Goal: Information Seeking & Learning: Find specific fact

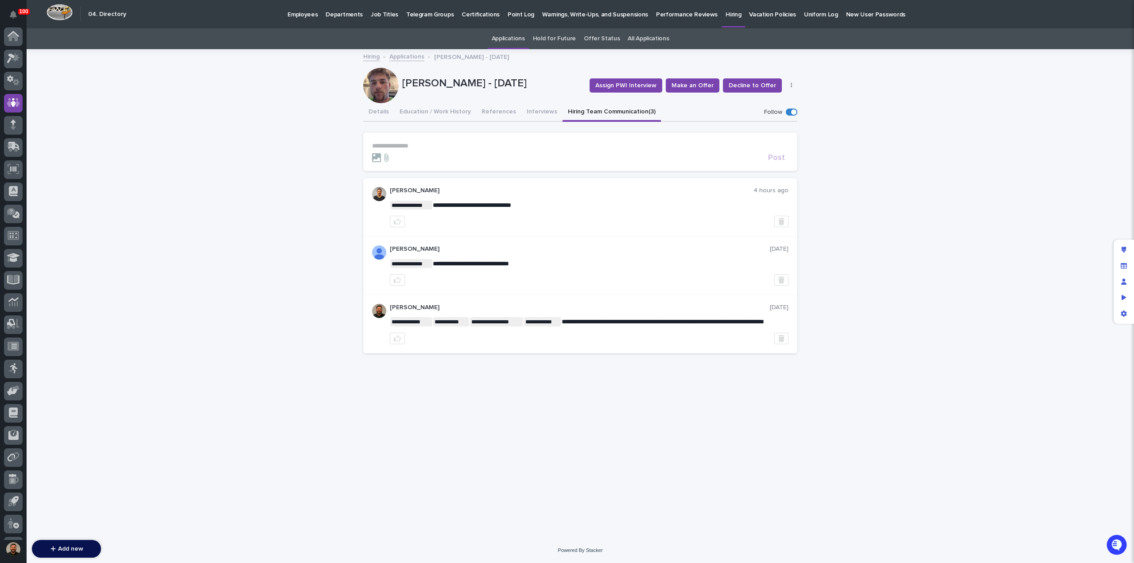
scroll to position [41, 0]
click at [470, 14] on p "Certifications" at bounding box center [480, 9] width 38 height 19
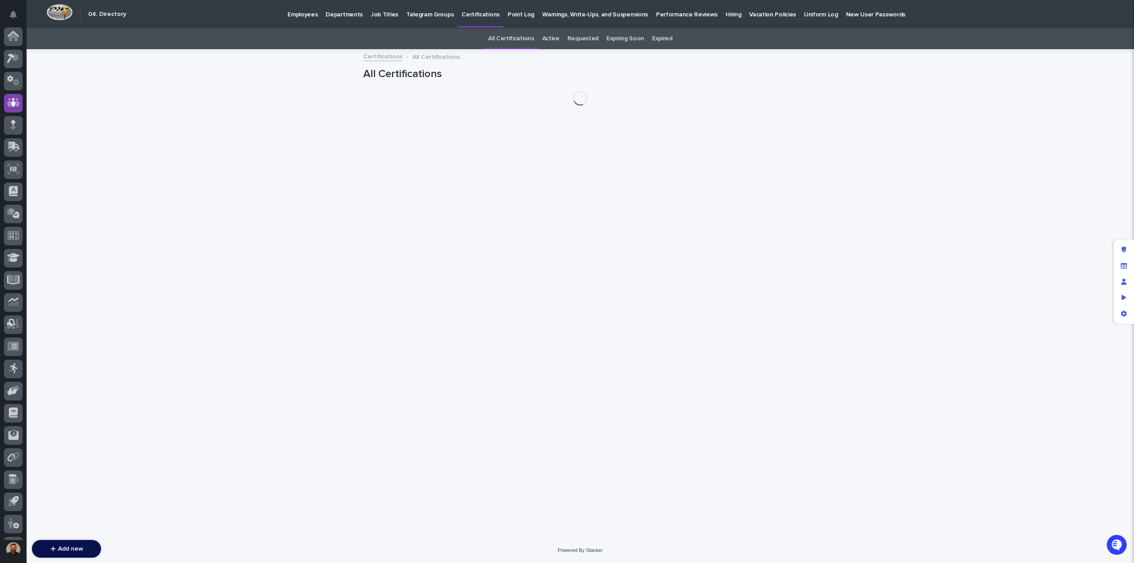
scroll to position [41, 0]
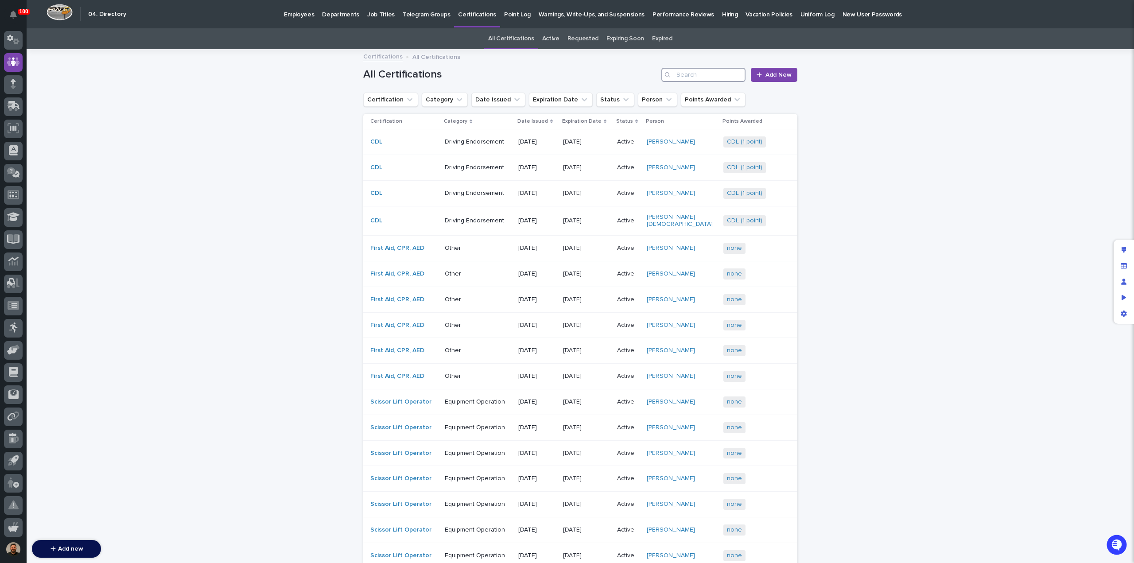
click at [710, 78] on input "Search" at bounding box center [703, 75] width 84 height 14
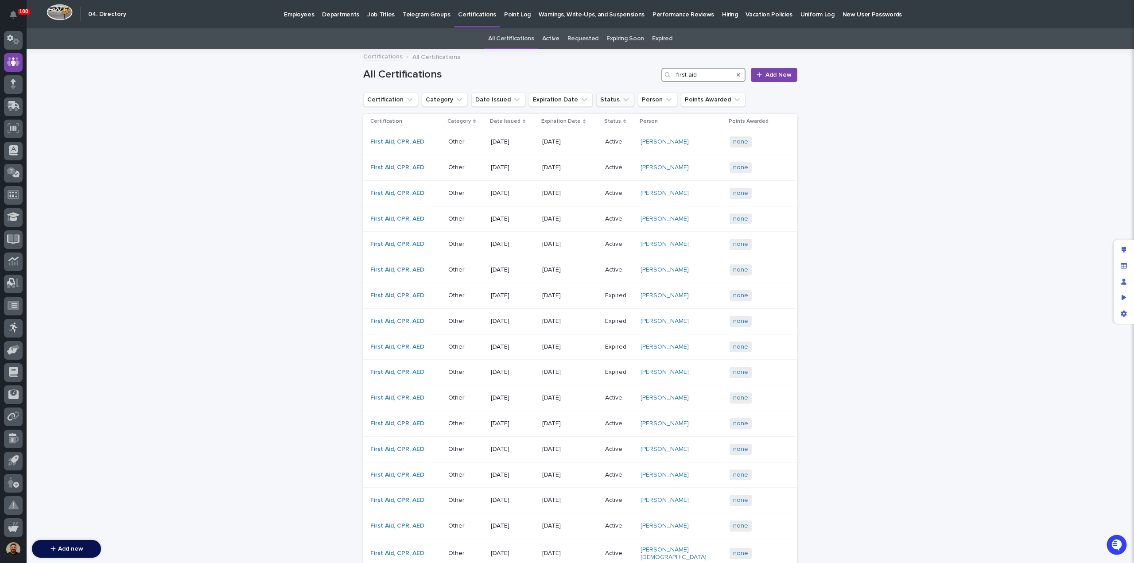
type input "first aid"
click at [621, 101] on icon "Status" at bounding box center [625, 99] width 9 height 9
click at [612, 139] on input at bounding box center [647, 139] width 112 height 14
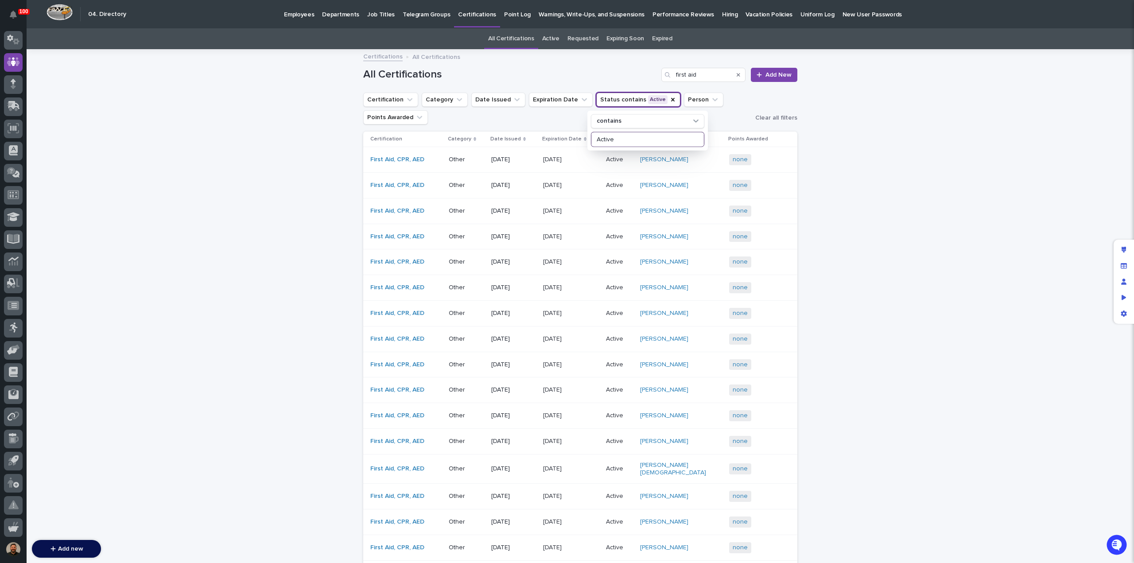
type input "Active"
click at [925, 242] on div "Loading... Saving… Loading... Saving… All Certifications first aid Add New Cert…" at bounding box center [580, 432] width 1107 height 765
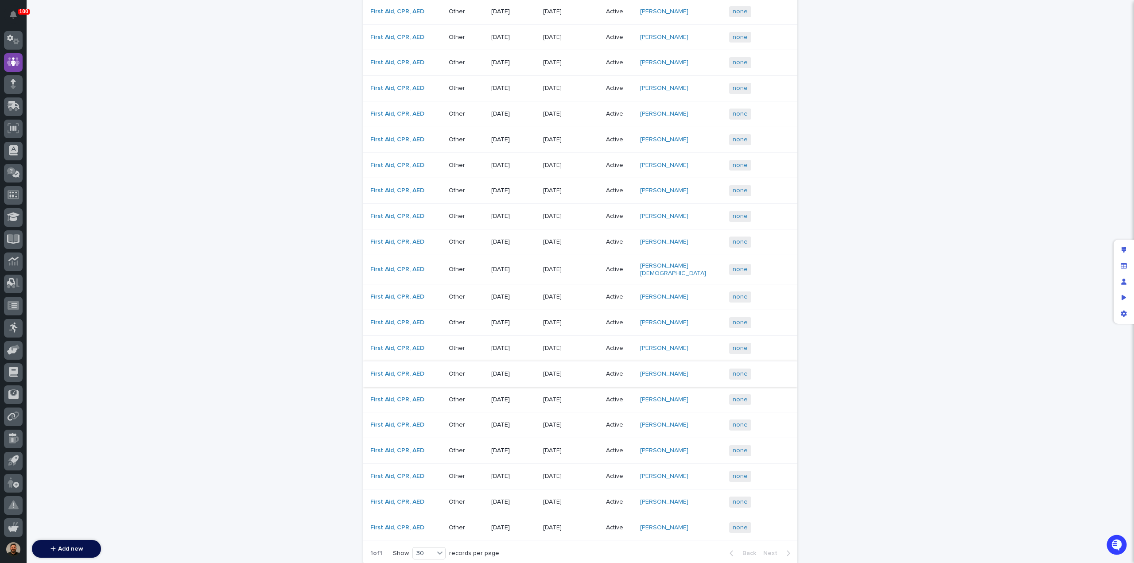
scroll to position [199, 0]
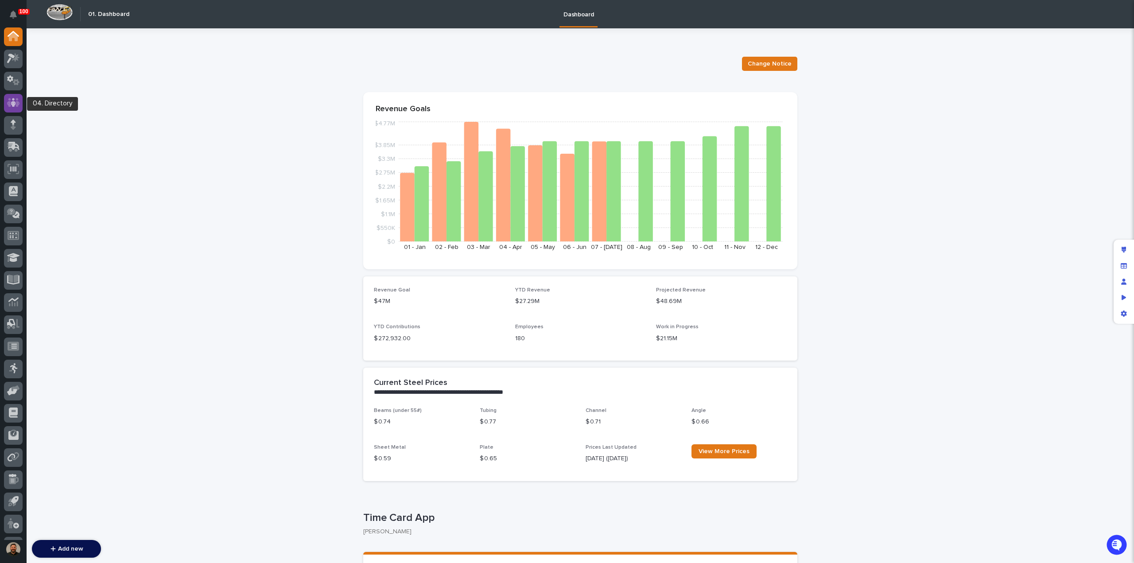
click at [8, 105] on icon at bounding box center [13, 102] width 13 height 9
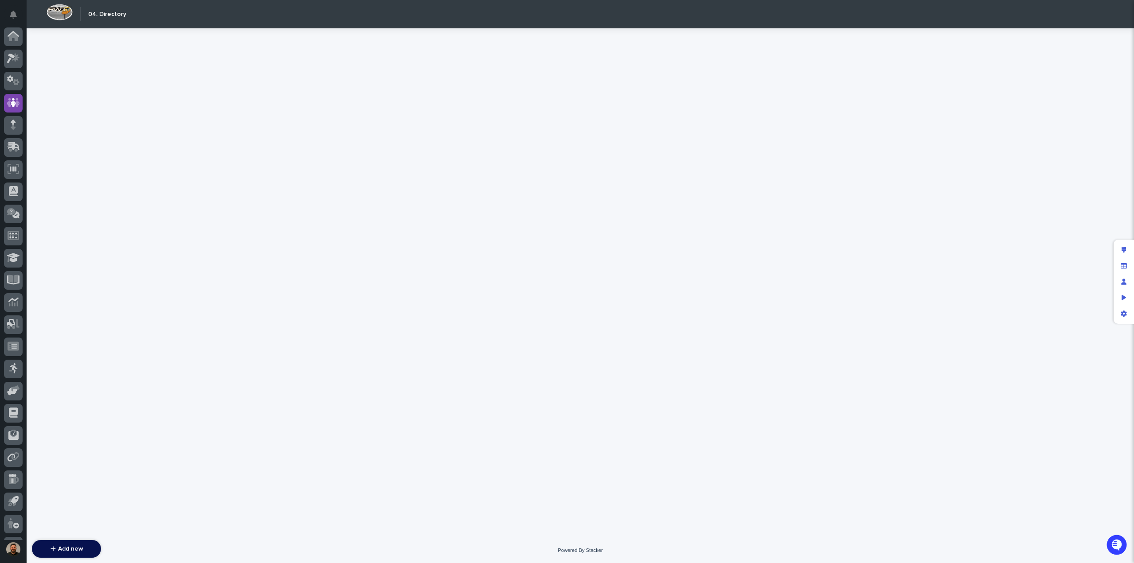
scroll to position [41, 0]
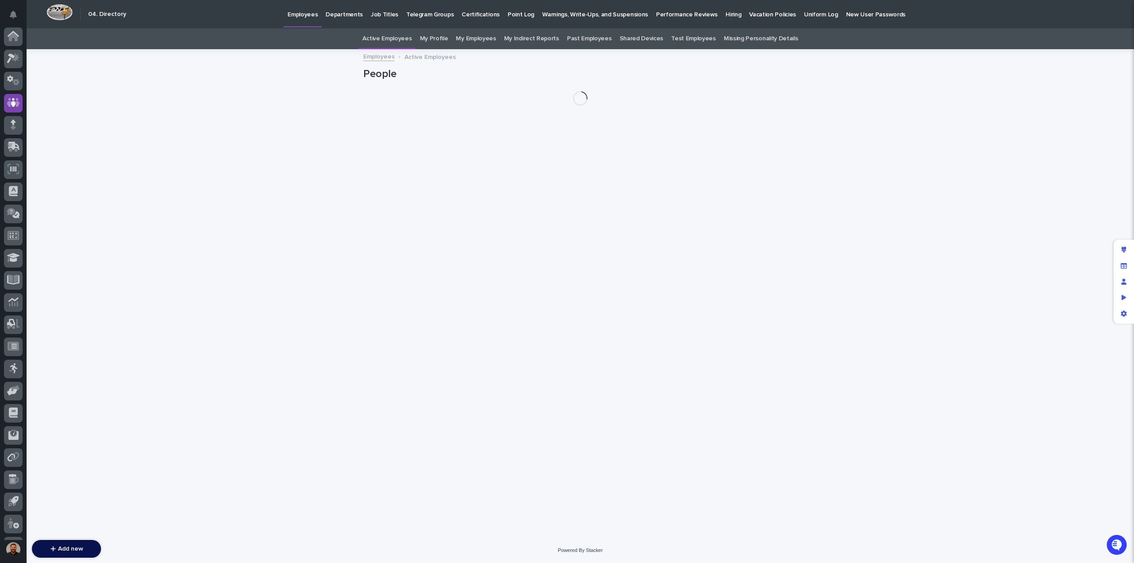
scroll to position [41, 0]
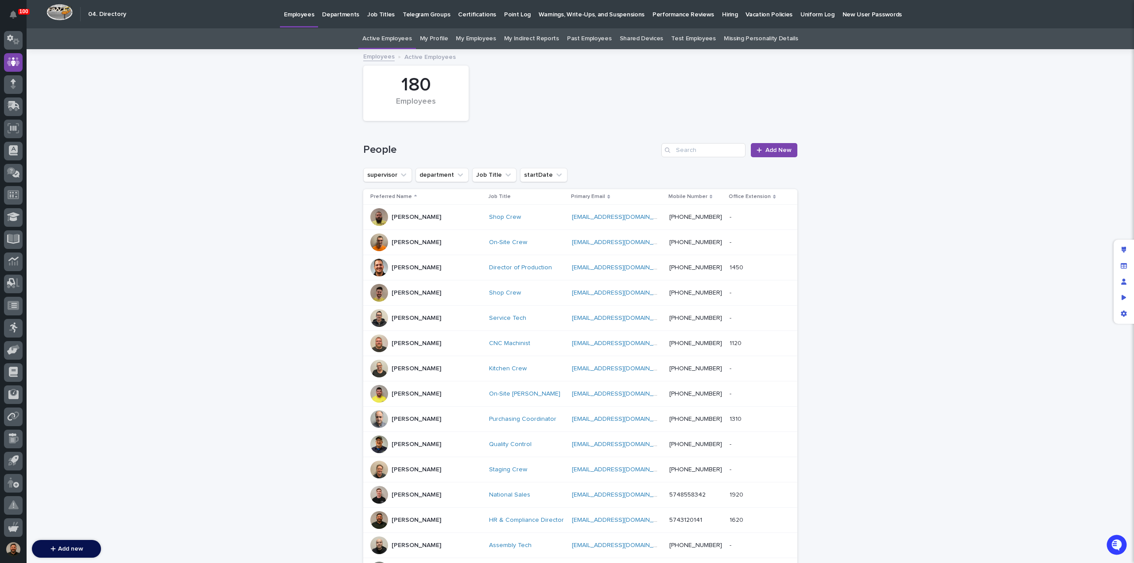
click at [722, 12] on p "Hiring" at bounding box center [729, 9] width 15 height 19
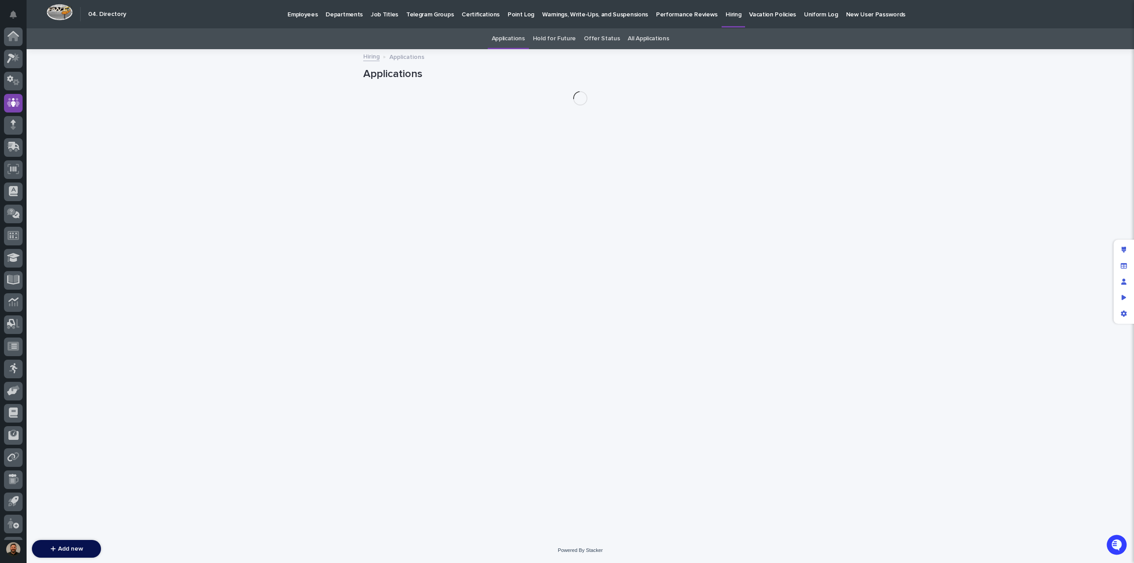
scroll to position [41, 0]
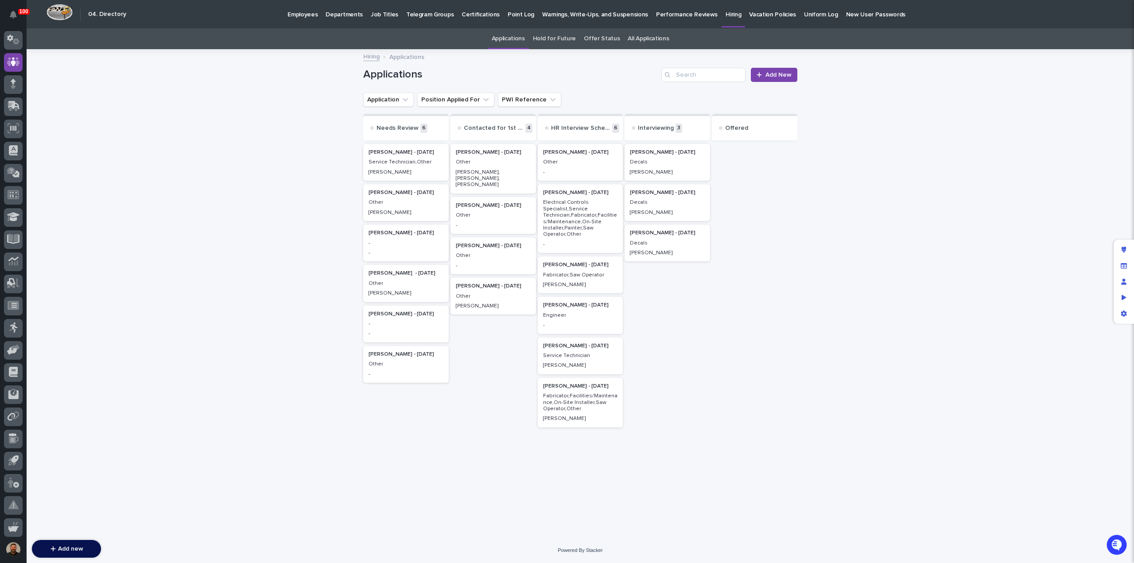
click at [668, 160] on p "Decals" at bounding box center [667, 162] width 75 height 6
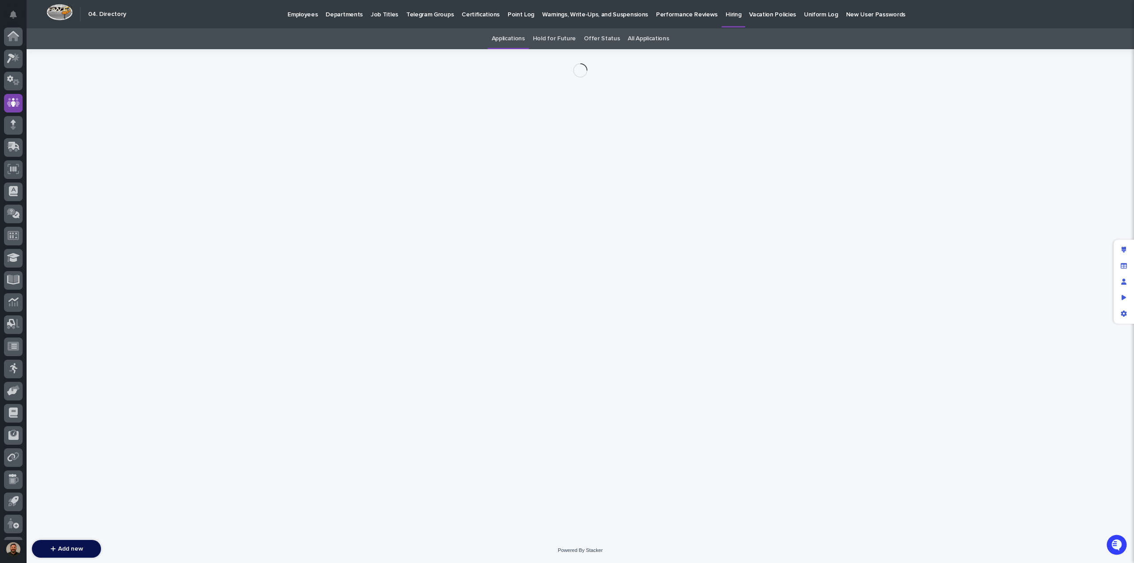
scroll to position [41, 0]
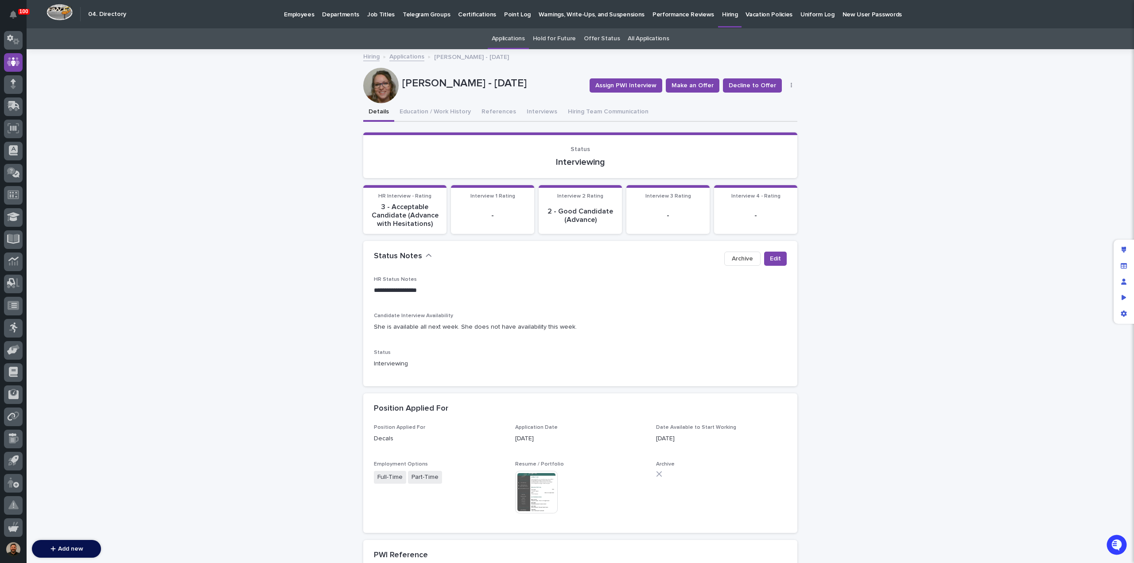
click at [534, 494] on img at bounding box center [536, 492] width 43 height 43
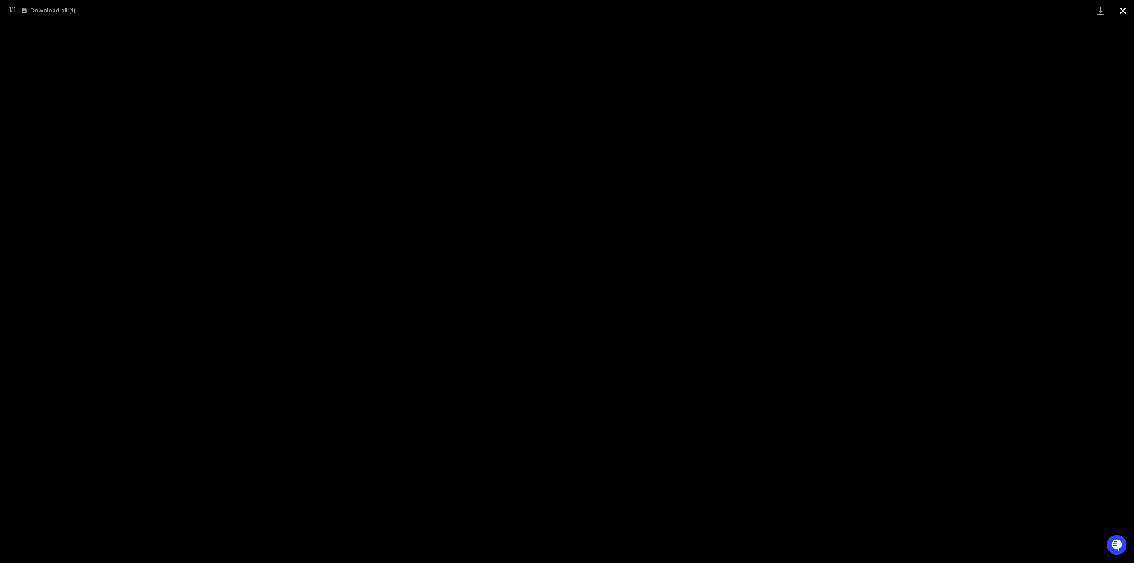
click at [1120, 13] on button "Close gallery" at bounding box center [1122, 10] width 22 height 21
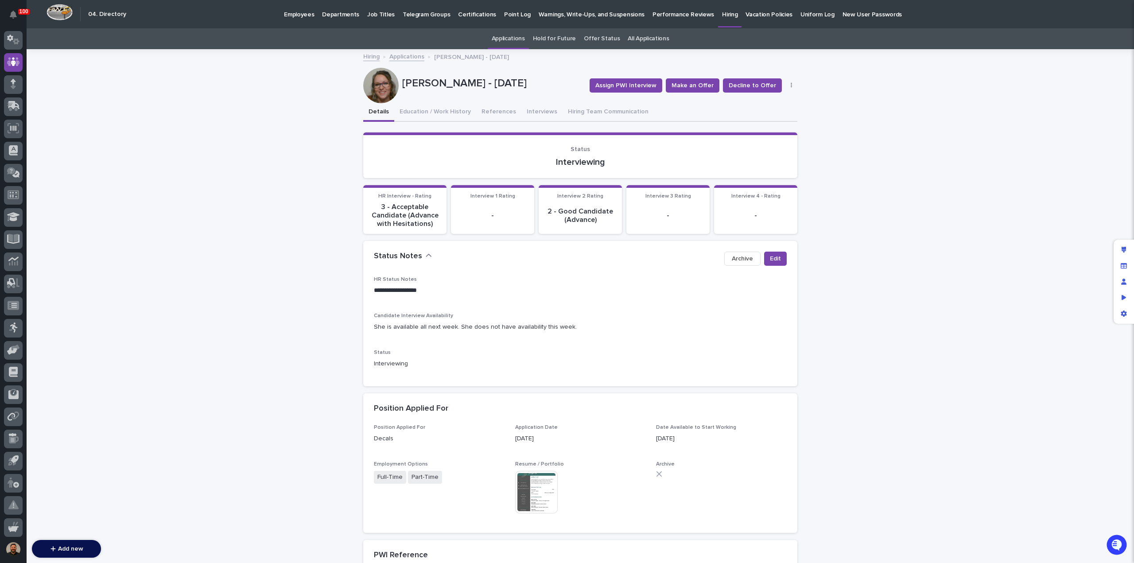
click at [406, 54] on link "Applications" at bounding box center [406, 56] width 35 height 10
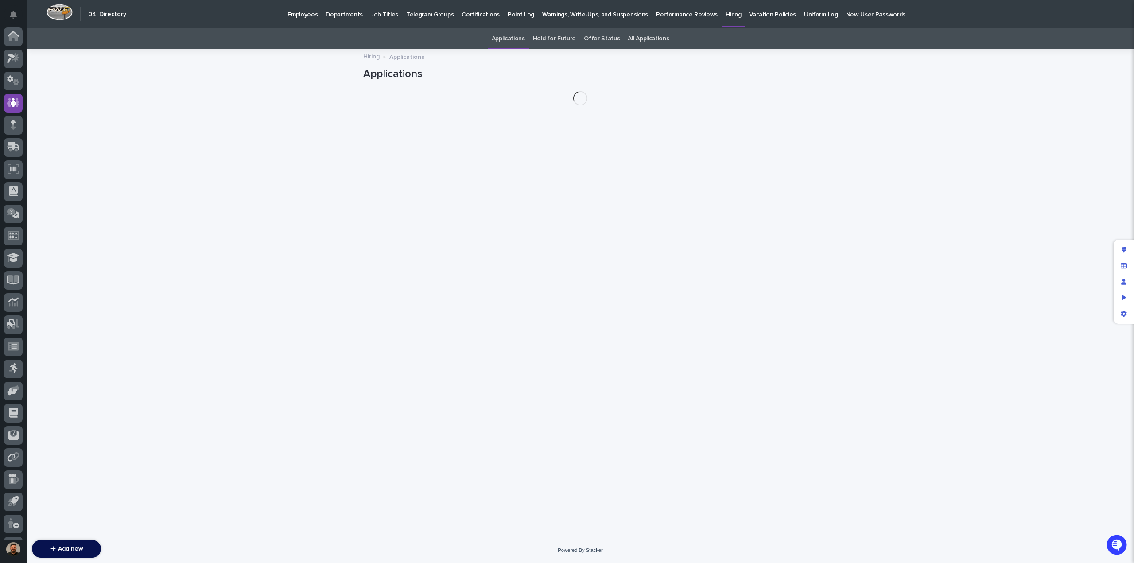
scroll to position [41, 0]
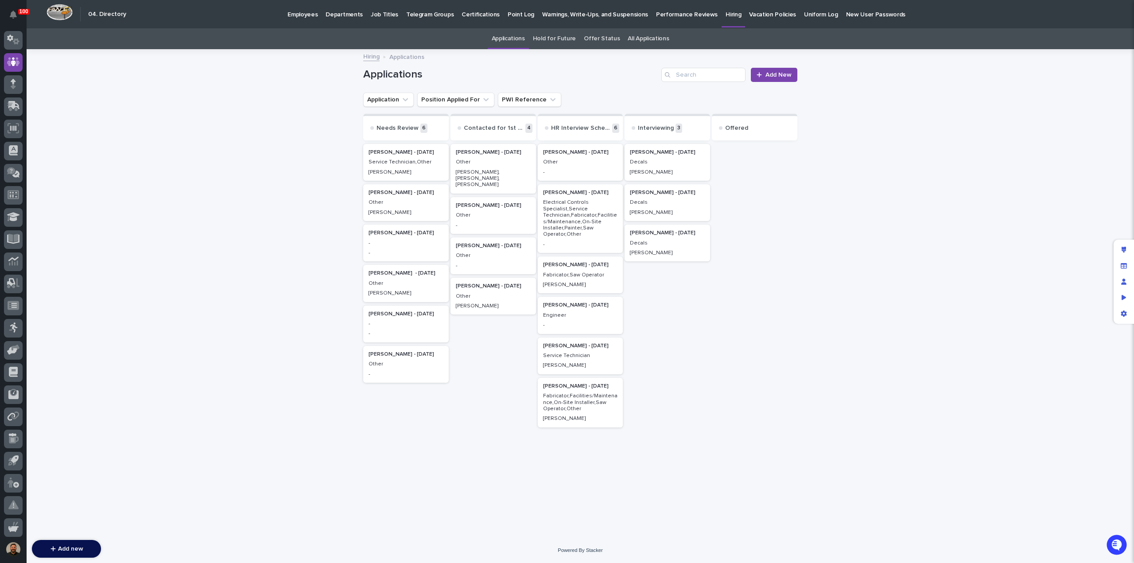
click at [678, 204] on p "Decals" at bounding box center [667, 202] width 75 height 6
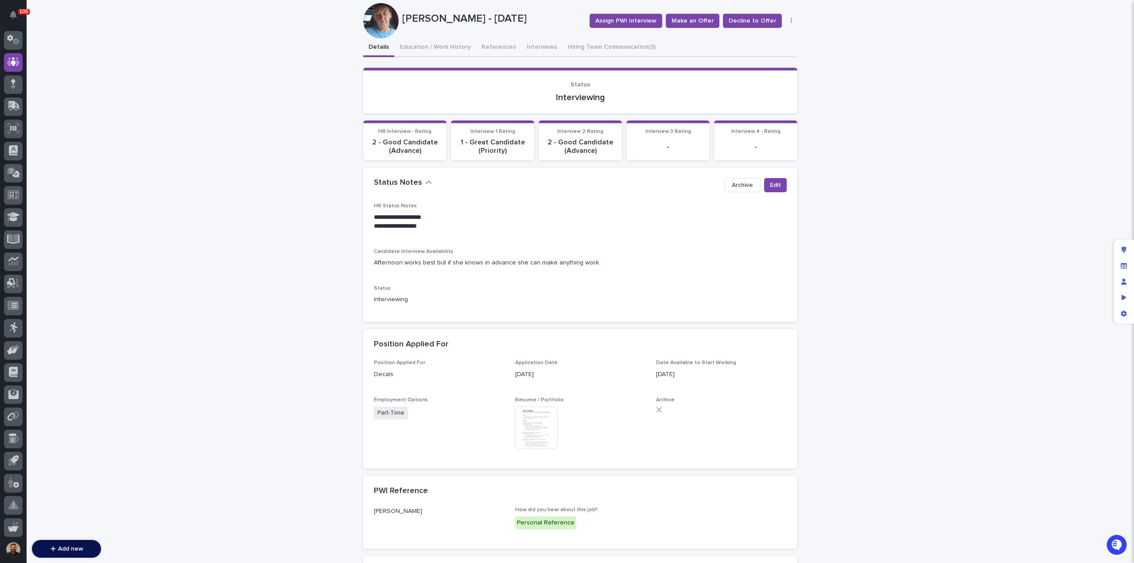
scroll to position [66, 0]
click at [529, 46] on div "**********" at bounding box center [580, 435] width 434 height 795
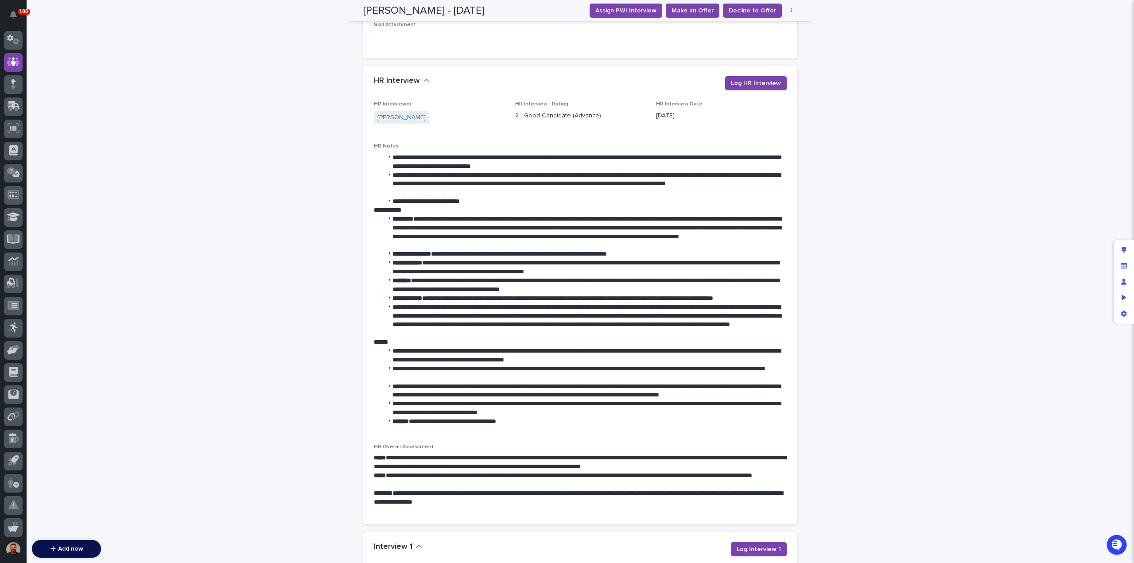
scroll to position [515, 0]
